Goal: Navigation & Orientation: Find specific page/section

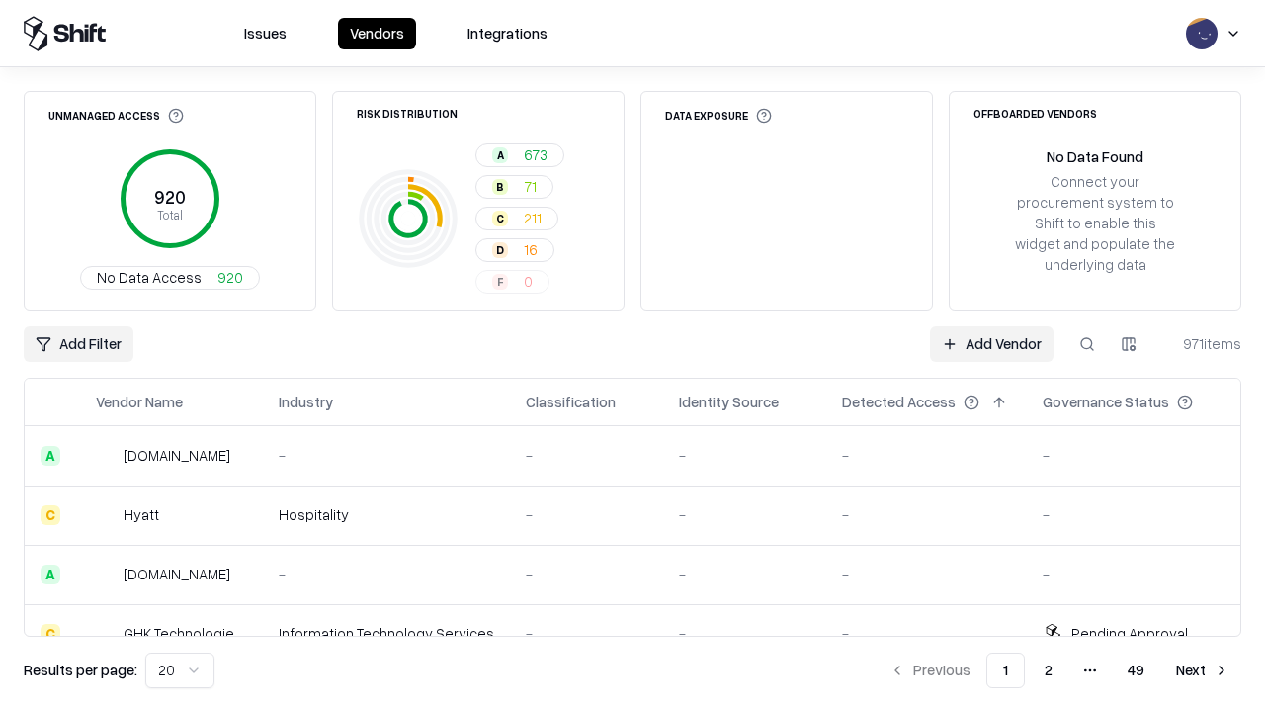
click at [180, 670] on html "Issues Vendors Integrations Unmanaged Access 920 Total No Data Access 920 Risk …" at bounding box center [632, 356] width 1265 height 712
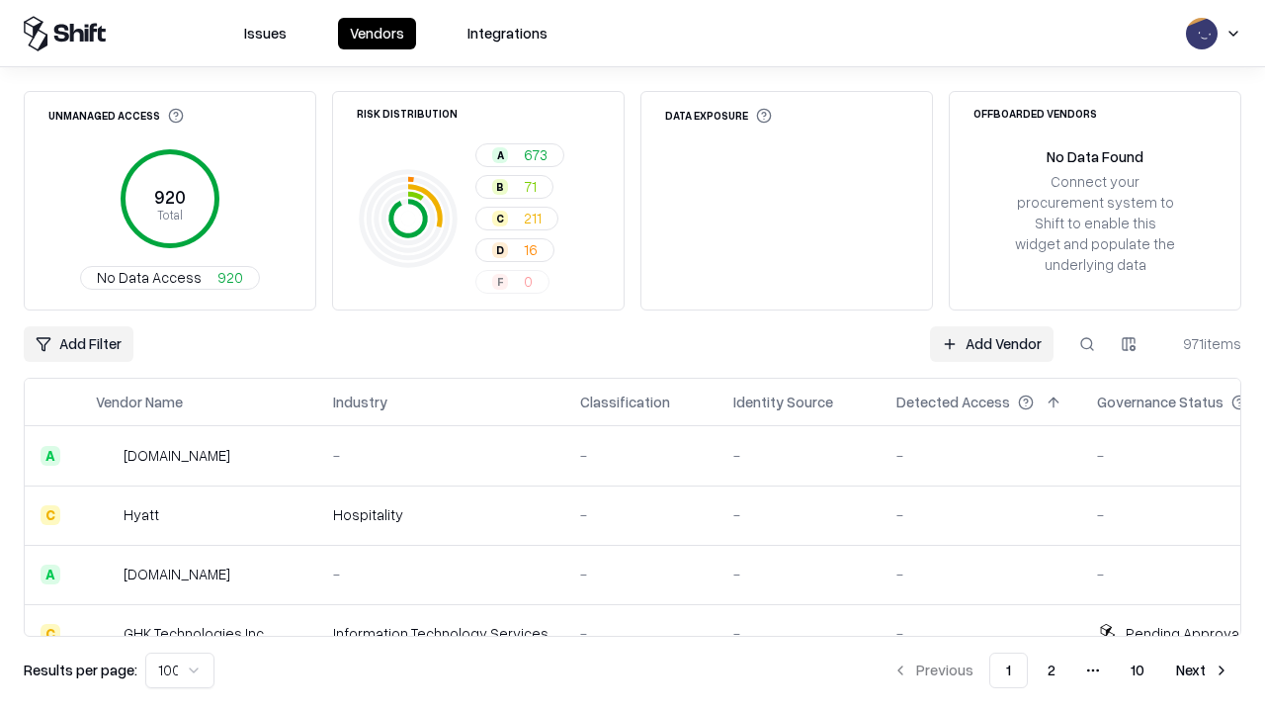
click at [1203, 670] on button "Next" at bounding box center [1202, 670] width 77 height 36
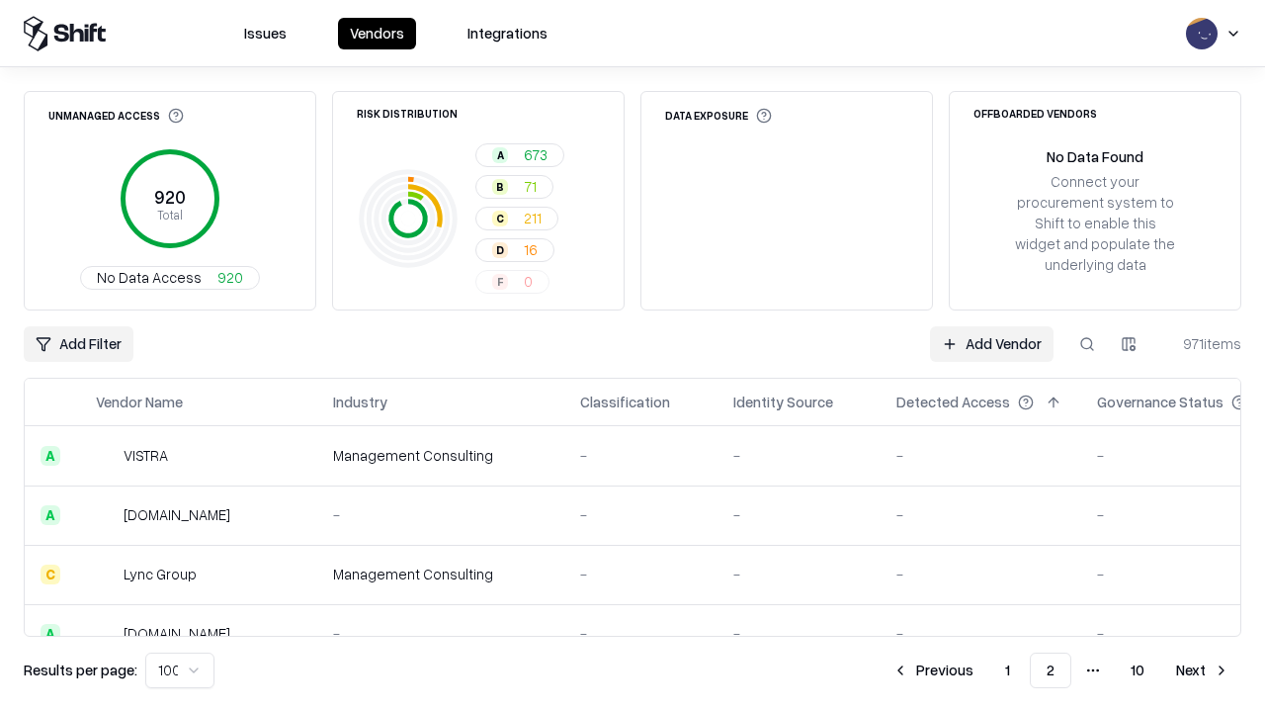
click at [1203, 670] on button "Next" at bounding box center [1202, 670] width 77 height 36
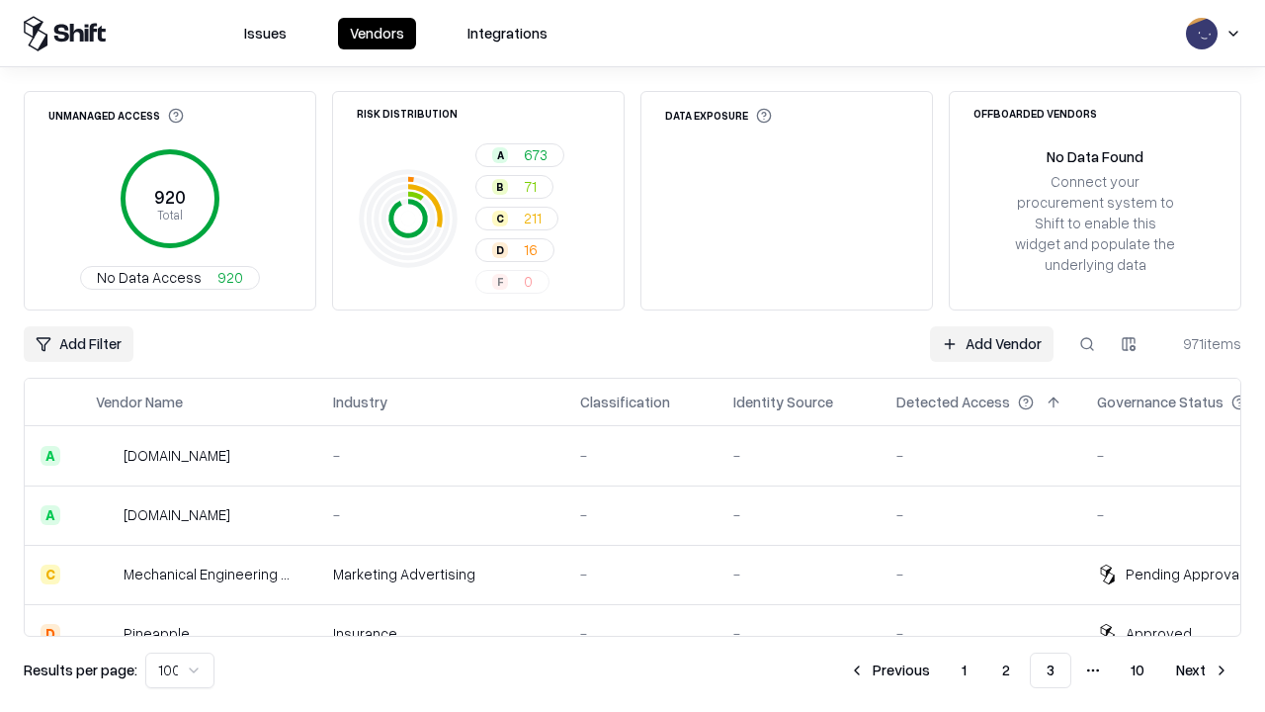
click at [1203, 670] on button "Next" at bounding box center [1202, 670] width 77 height 36
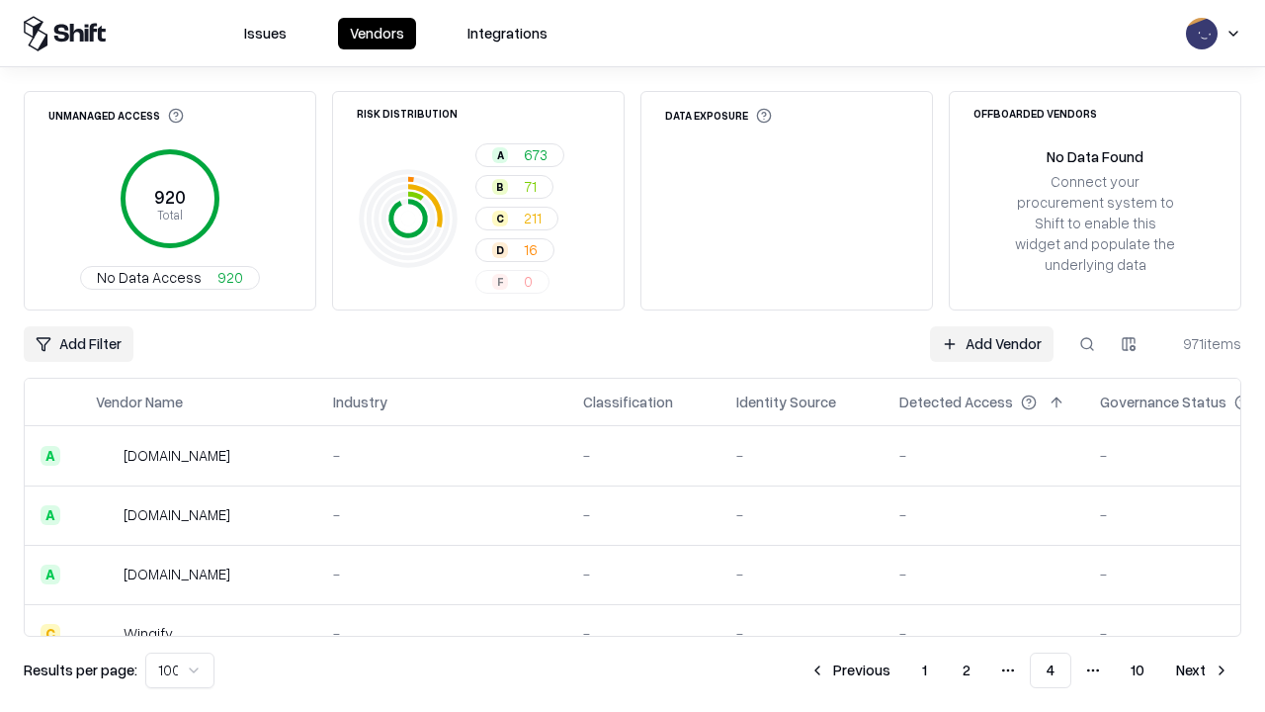
click at [1203, 670] on button "Next" at bounding box center [1202, 670] width 77 height 36
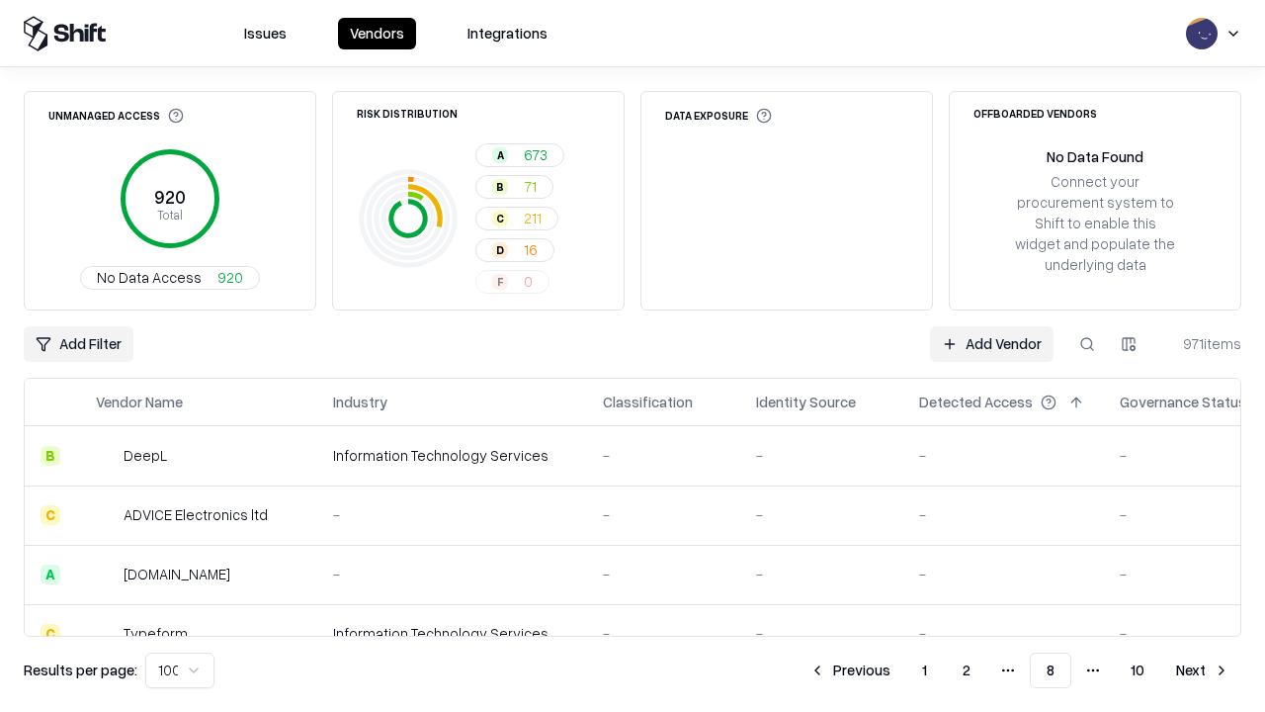
click at [1203, 670] on button "Next" at bounding box center [1202, 670] width 77 height 36
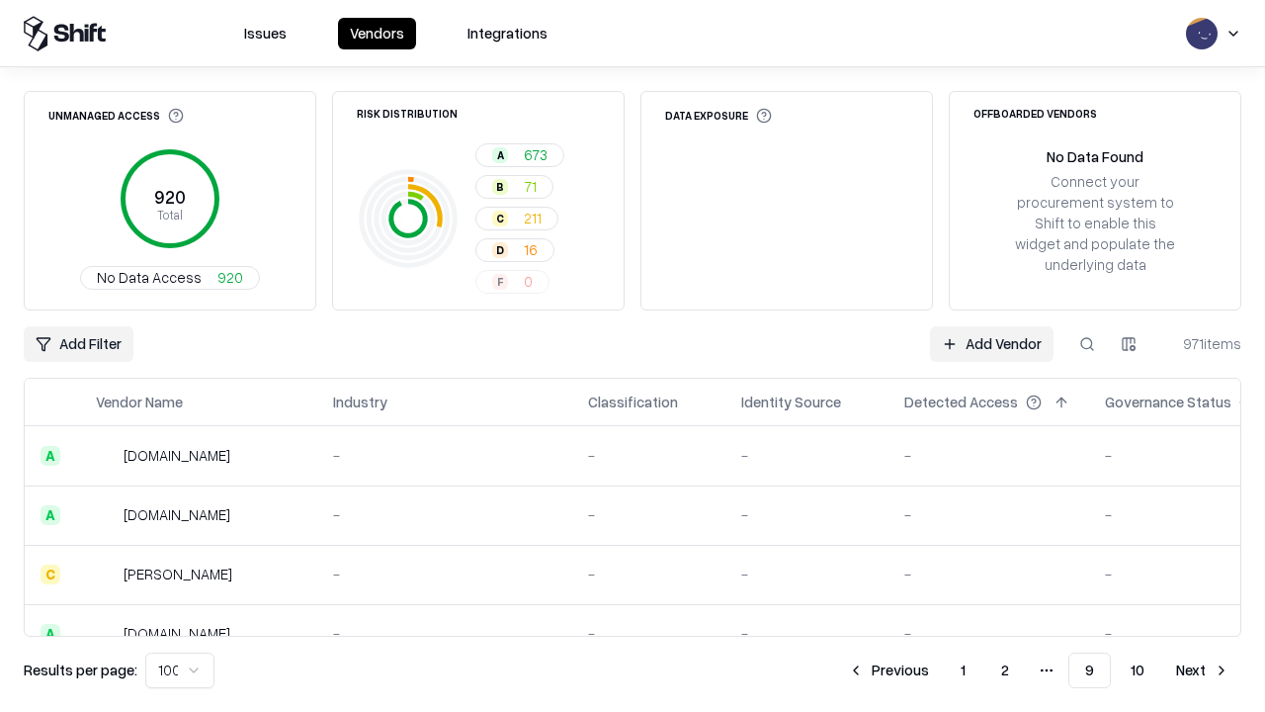
click at [1203, 670] on button "Next" at bounding box center [1202, 670] width 77 height 36
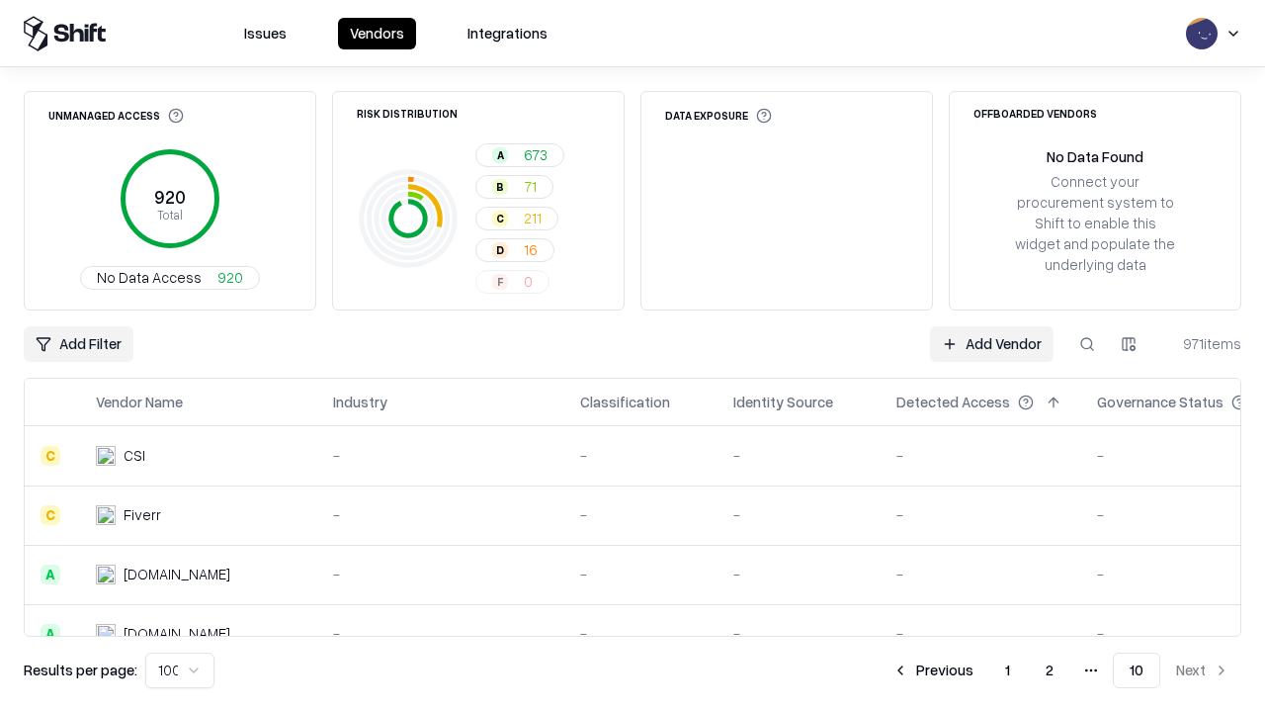
click at [933, 670] on button "Previous" at bounding box center [933, 670] width 105 height 36
click at [889, 670] on button "Previous" at bounding box center [888, 670] width 105 height 36
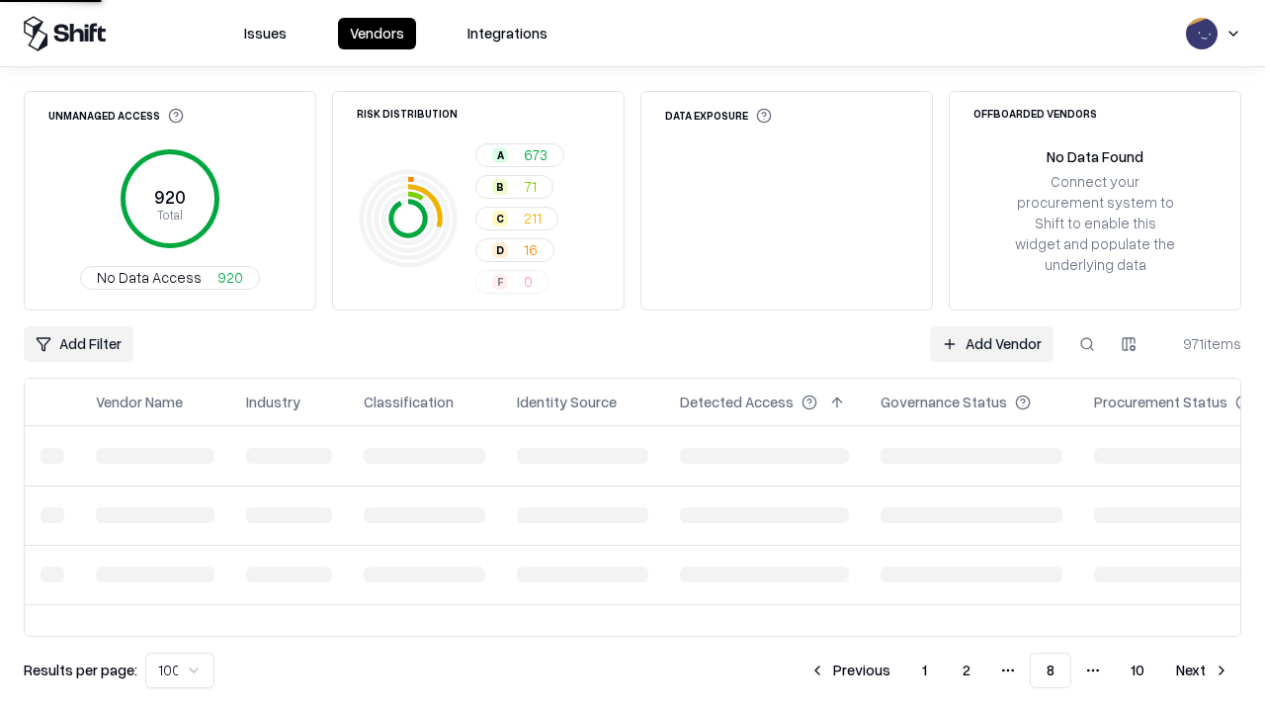
click at [850, 670] on button "Previous" at bounding box center [850, 670] width 105 height 36
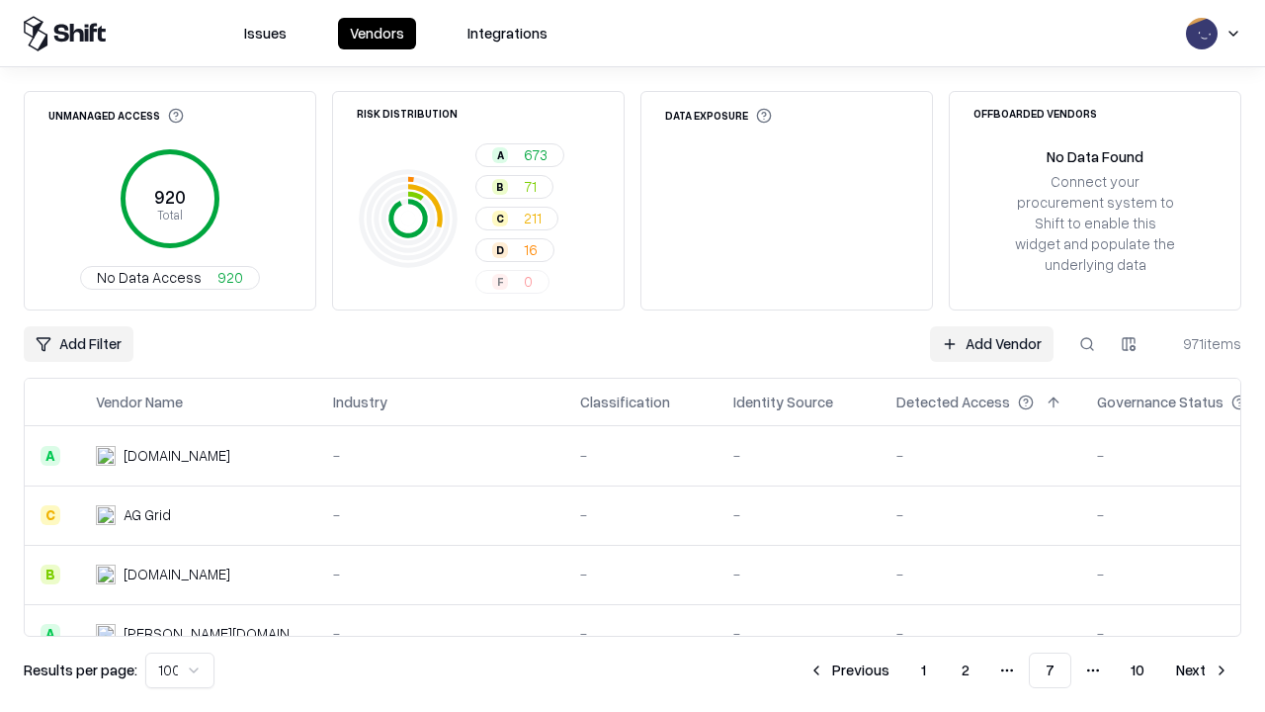
click at [849, 670] on button "Previous" at bounding box center [849, 670] width 105 height 36
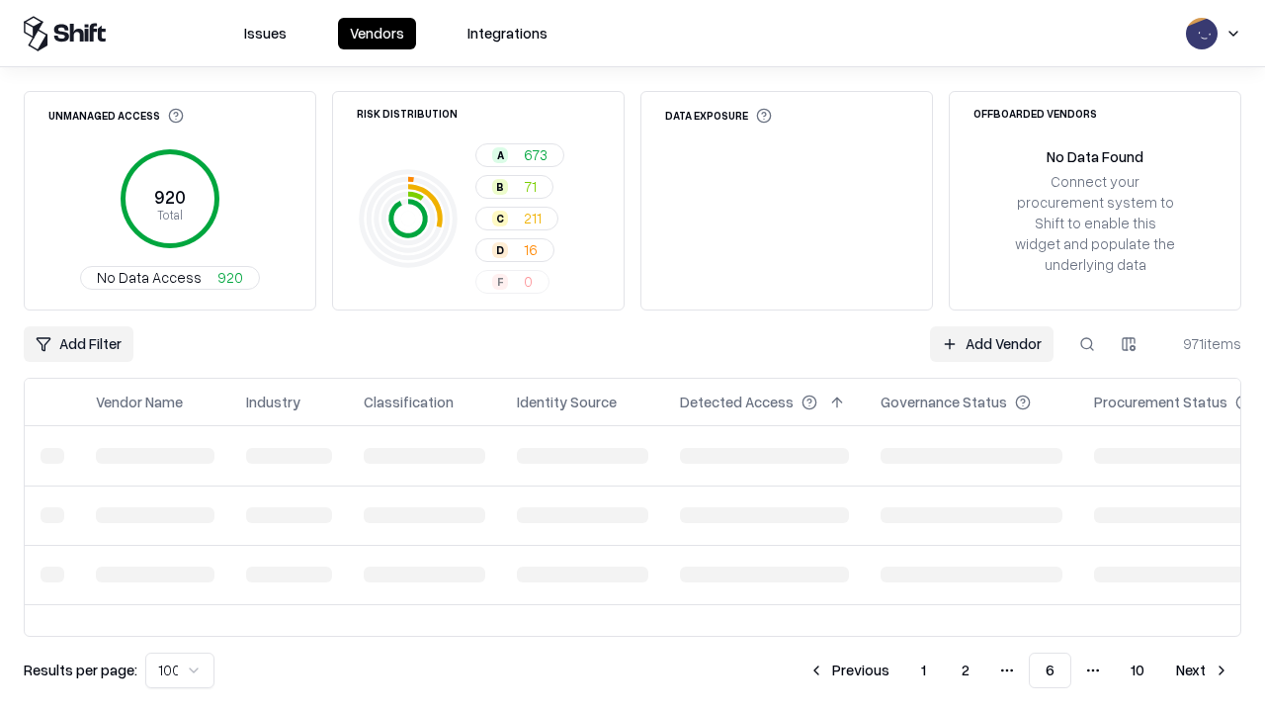
click at [849, 670] on button "Previous" at bounding box center [849, 670] width 105 height 36
